Goal: Task Accomplishment & Management: Manage account settings

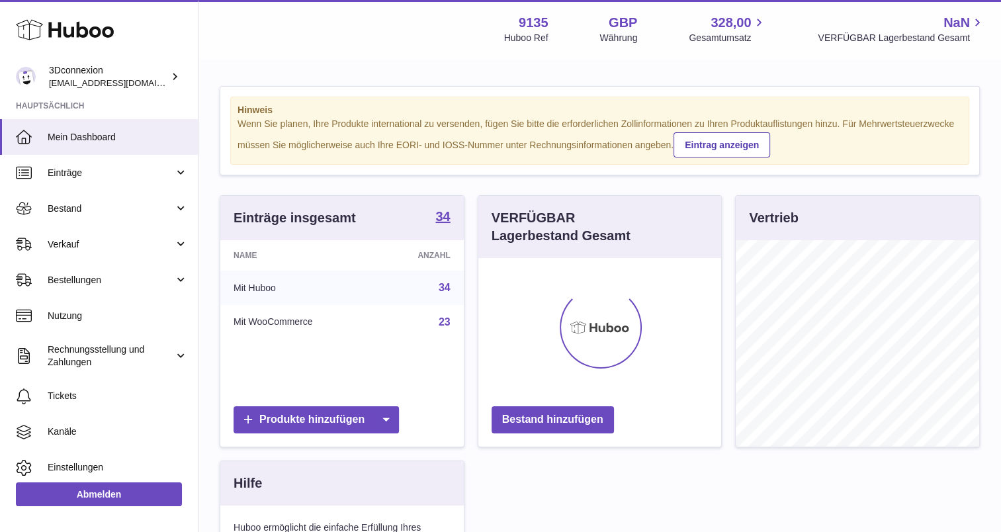
scroll to position [206, 243]
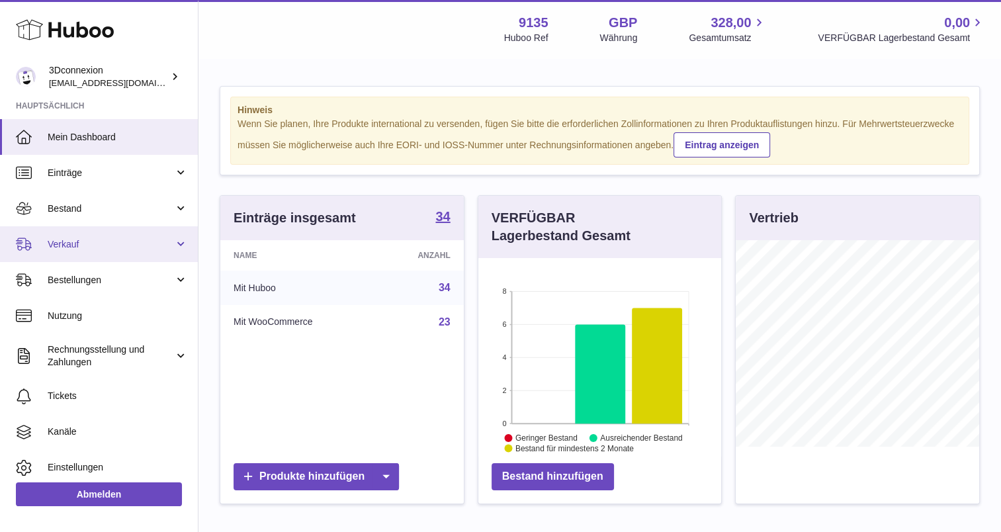
click at [48, 238] on span "Verkauf" at bounding box center [111, 244] width 126 height 13
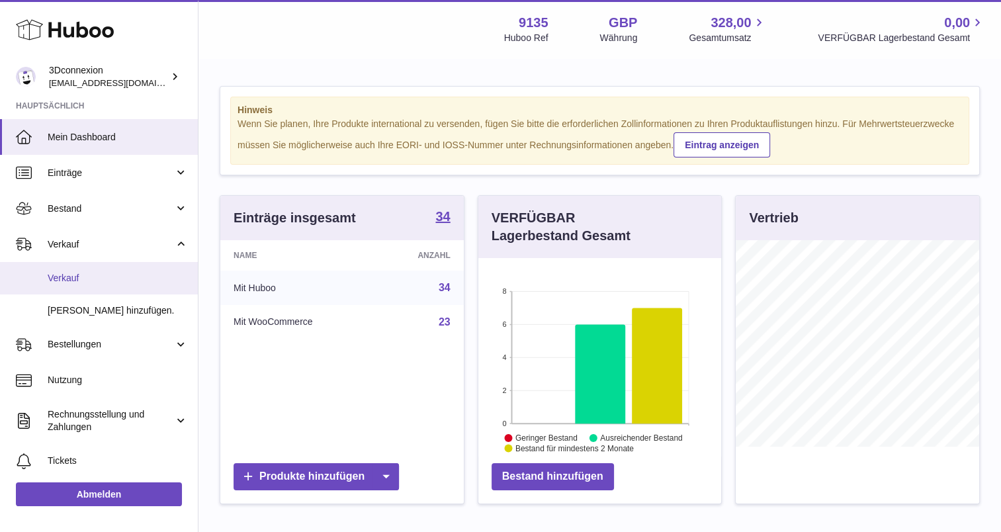
click at [61, 277] on span "Verkauf" at bounding box center [118, 278] width 140 height 13
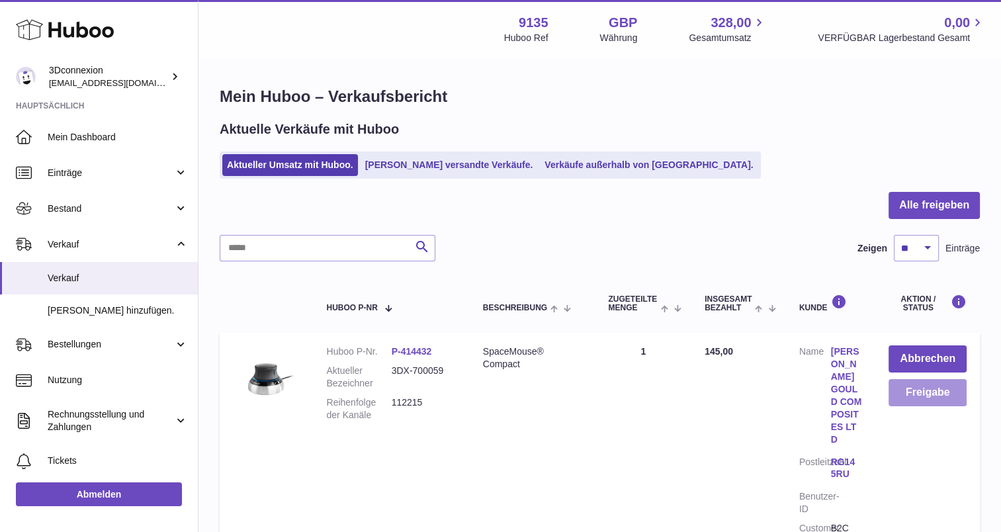
click at [921, 380] on button "Freigabe" at bounding box center [927, 392] width 78 height 27
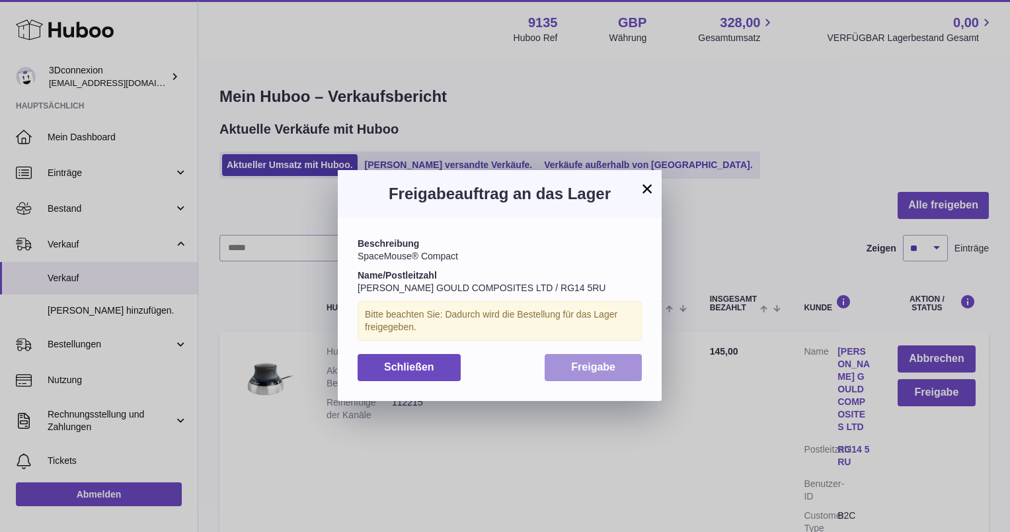
click at [637, 361] on button "Freigabe" at bounding box center [593, 367] width 97 height 27
